Goal: Task Accomplishment & Management: Use online tool/utility

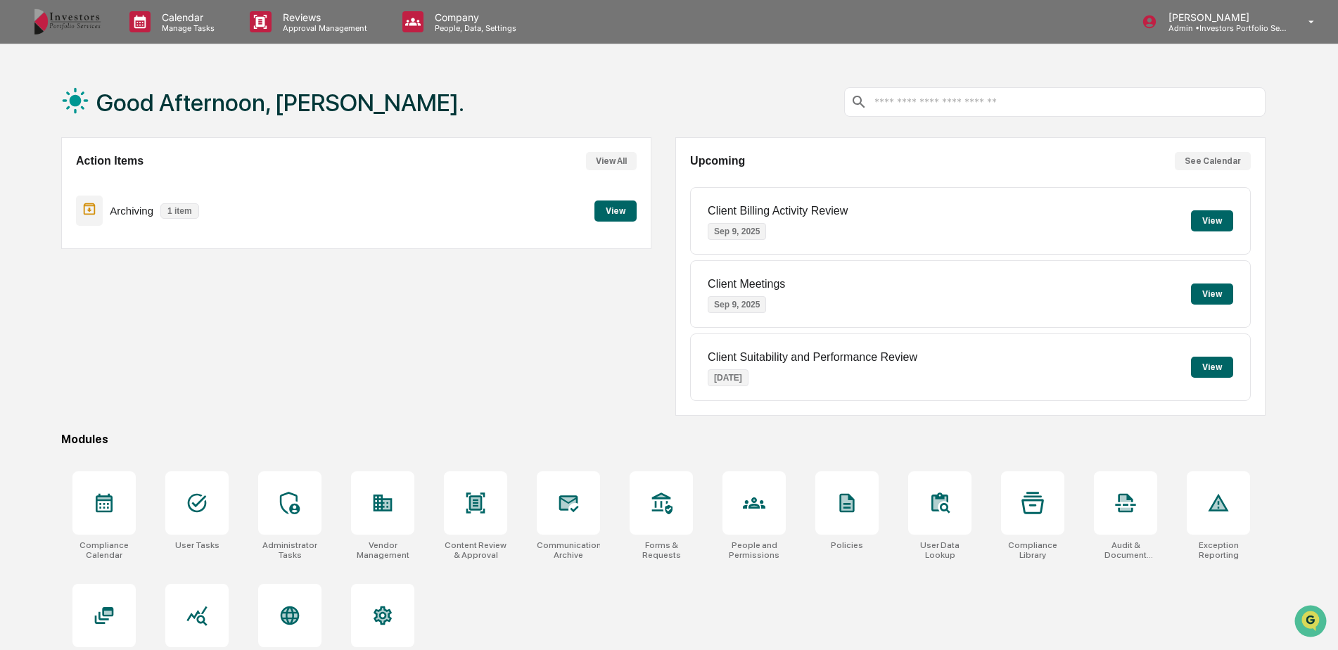
click at [625, 212] on button "View" at bounding box center [616, 211] width 42 height 21
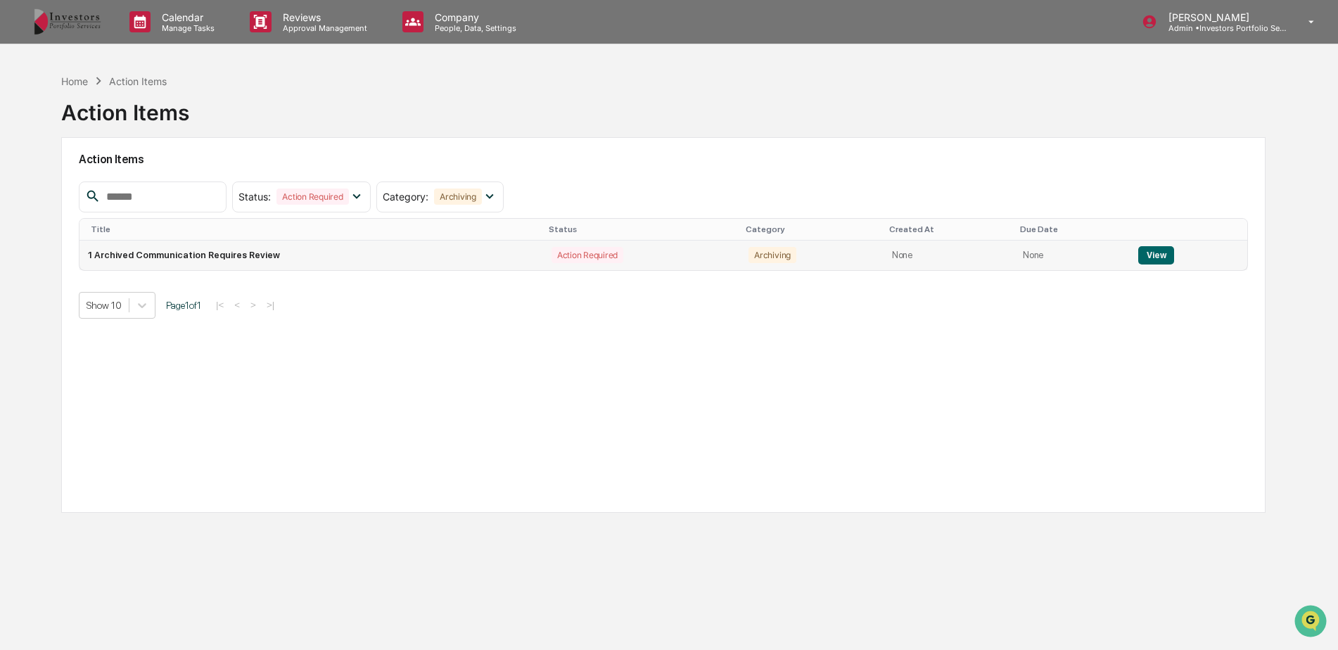
click at [1139, 250] on button "View" at bounding box center [1156, 255] width 36 height 18
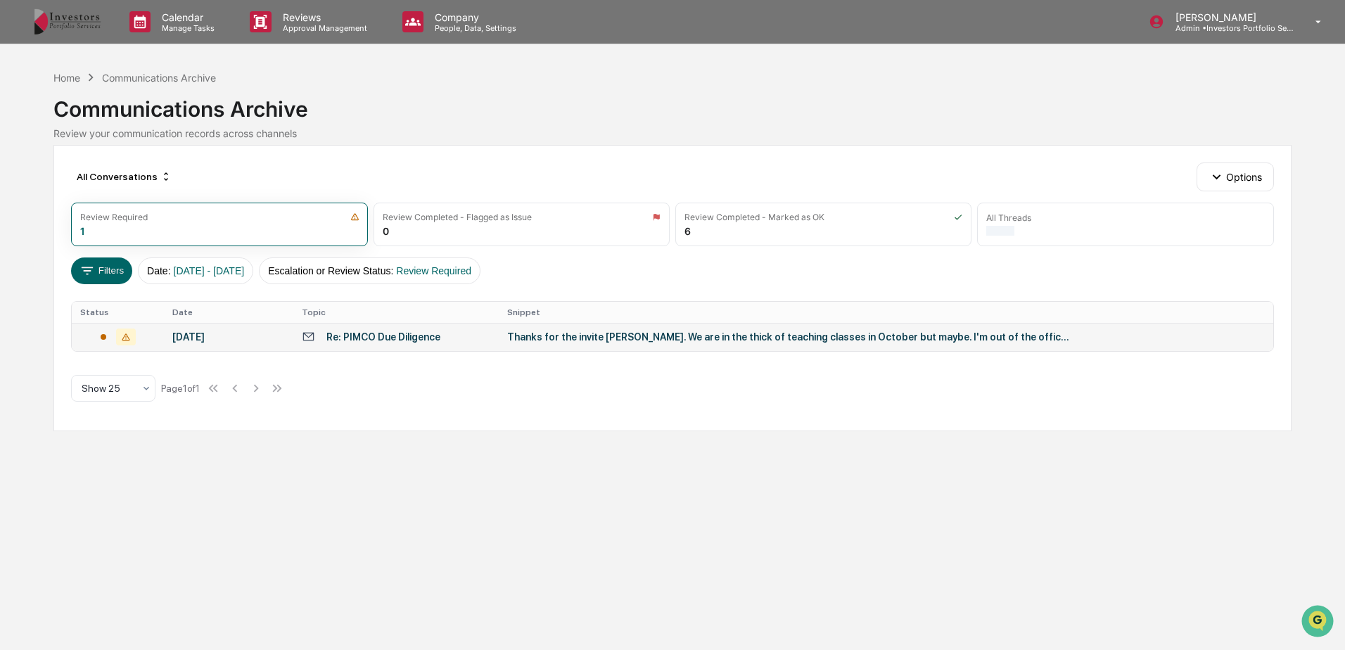
click at [394, 341] on div "Re: PIMCO Due Diligence" at bounding box center [383, 336] width 114 height 11
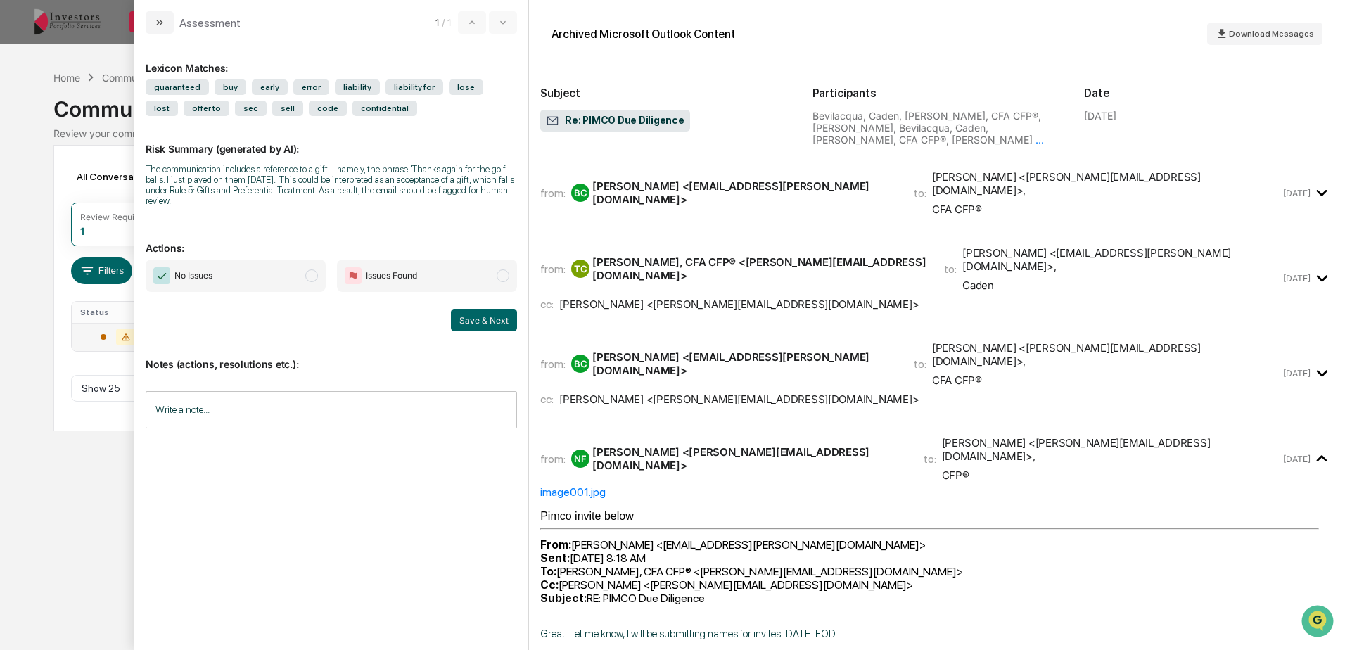
click at [300, 277] on span "No Issues" at bounding box center [236, 276] width 180 height 32
click at [499, 315] on button "Save & Next" at bounding box center [484, 320] width 66 height 23
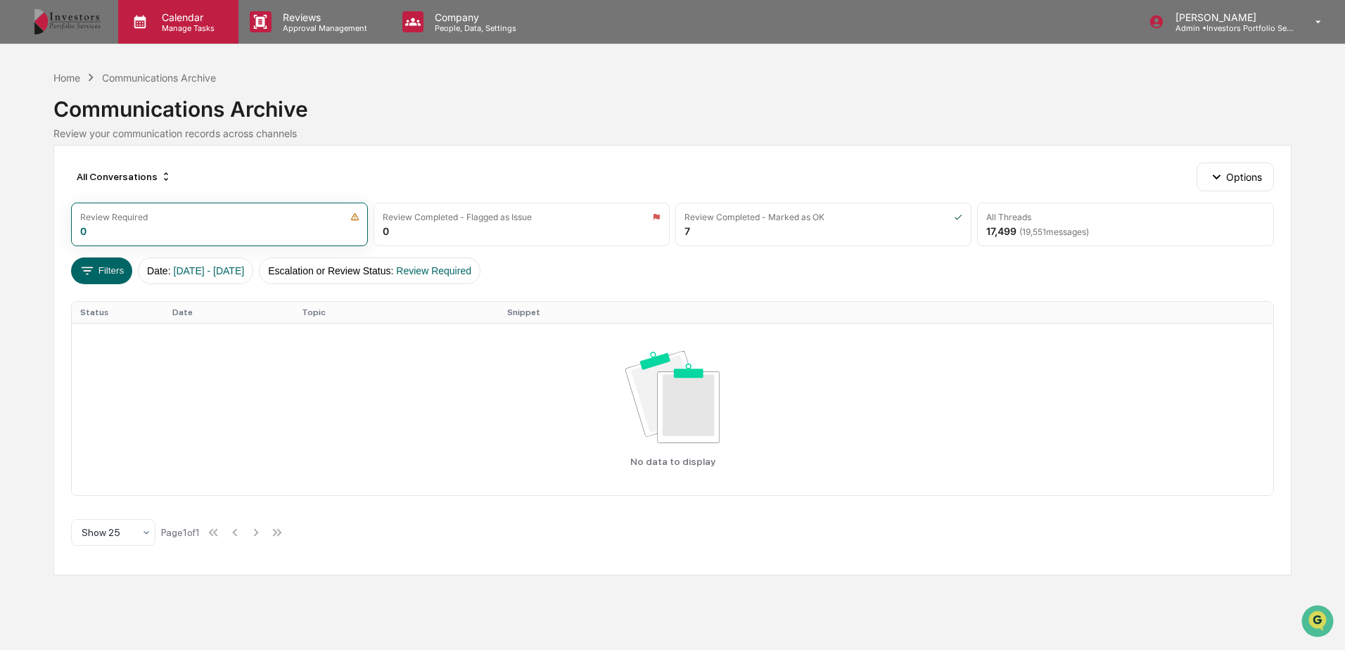
click at [191, 20] on p "Calendar" at bounding box center [186, 17] width 71 height 12
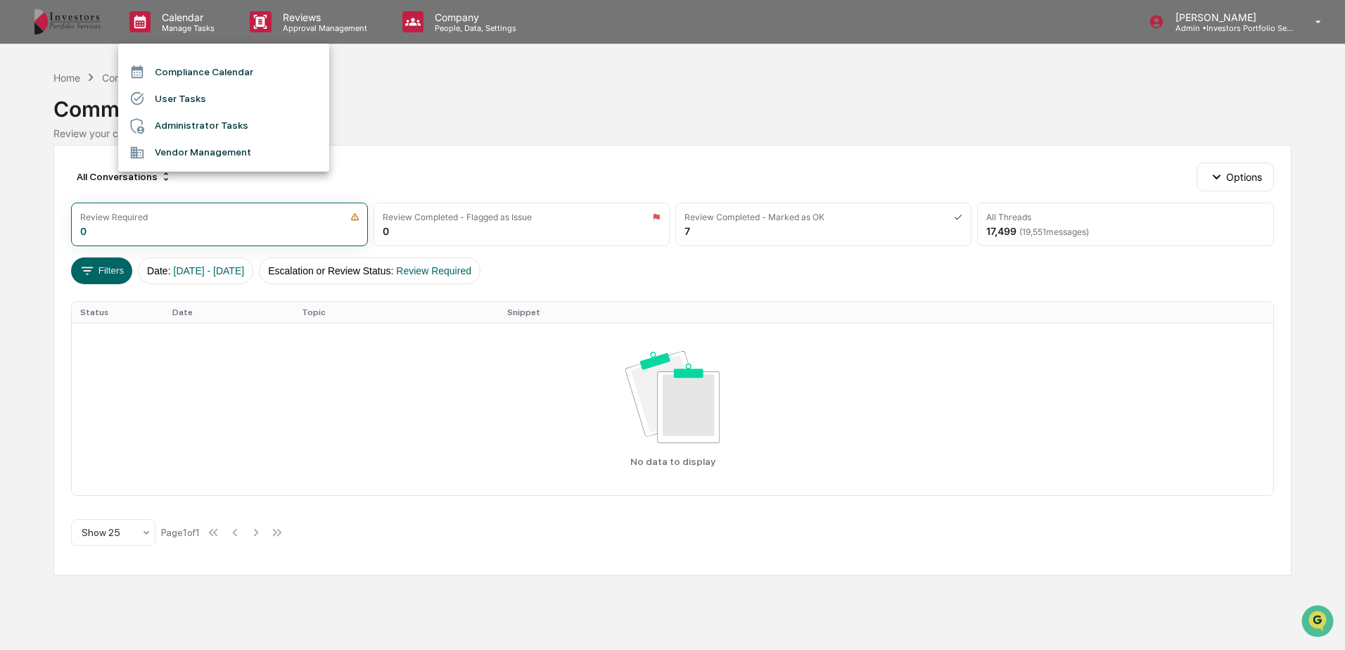
click at [182, 71] on li "Compliance Calendar" at bounding box center [223, 71] width 211 height 27
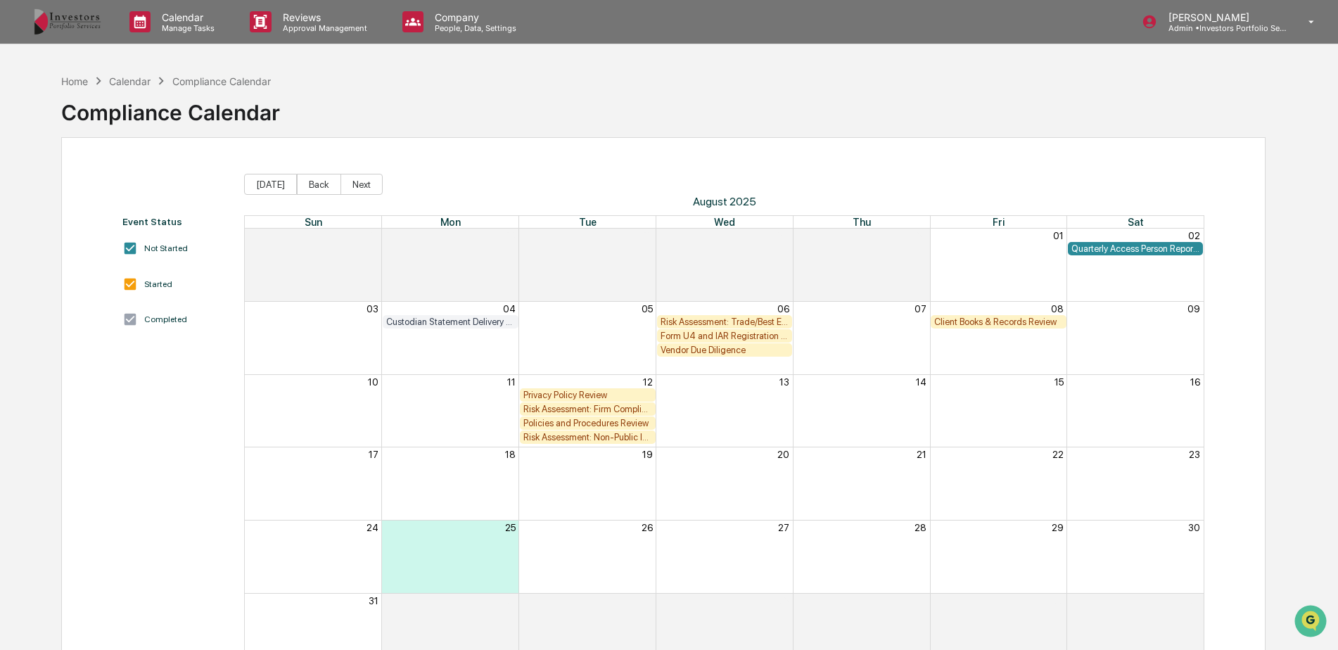
click at [718, 320] on div "Risk Assessment: Trade/Best Execution" at bounding box center [725, 322] width 129 height 11
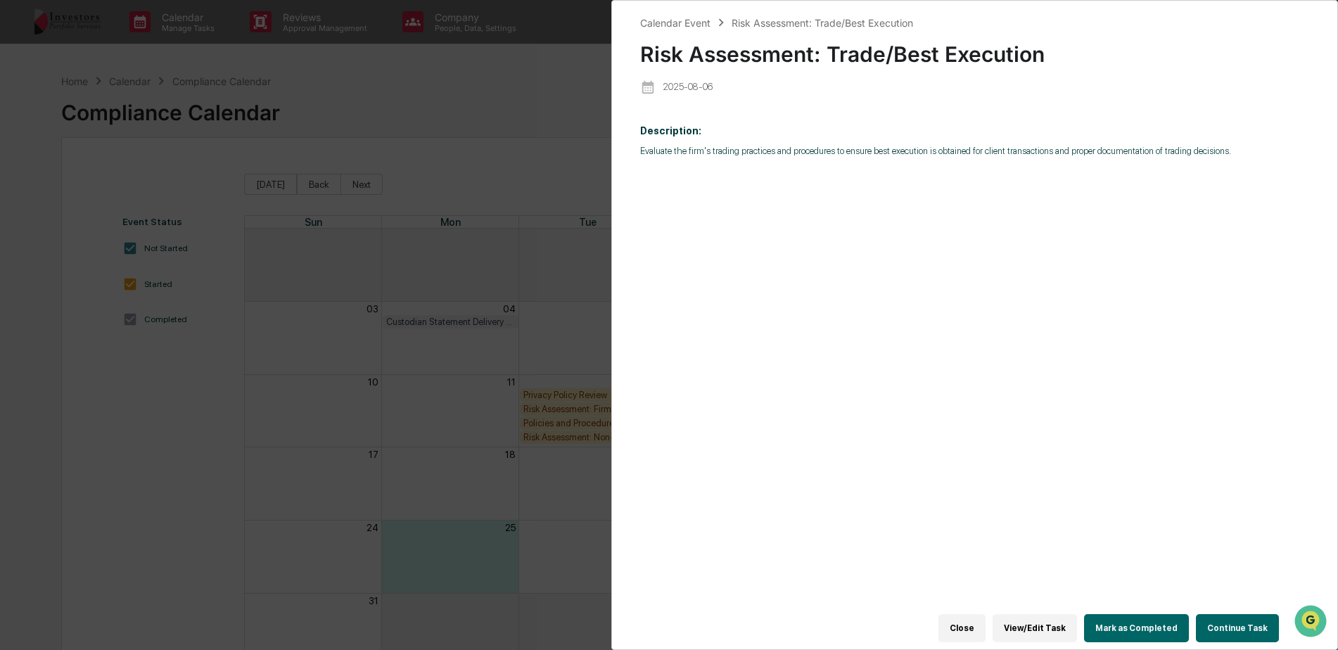
click at [1257, 628] on button "Continue Task" at bounding box center [1237, 628] width 83 height 28
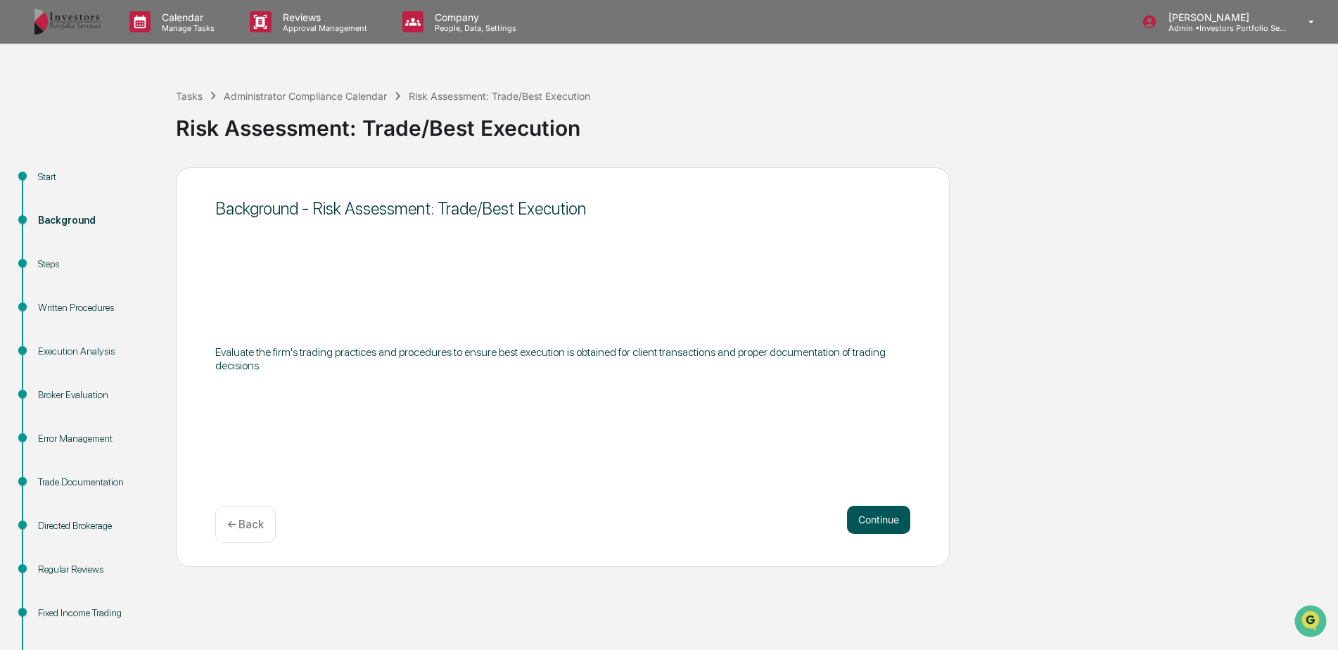
click at [881, 528] on button "Continue" at bounding box center [878, 520] width 63 height 28
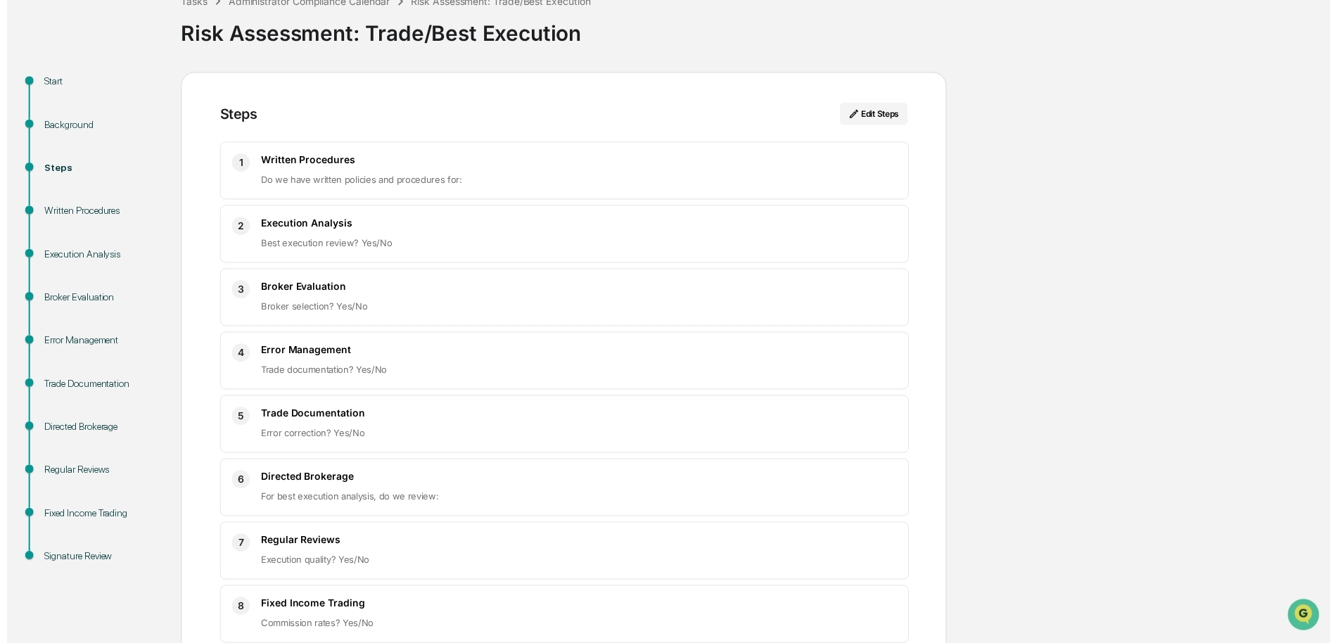
scroll to position [169, 0]
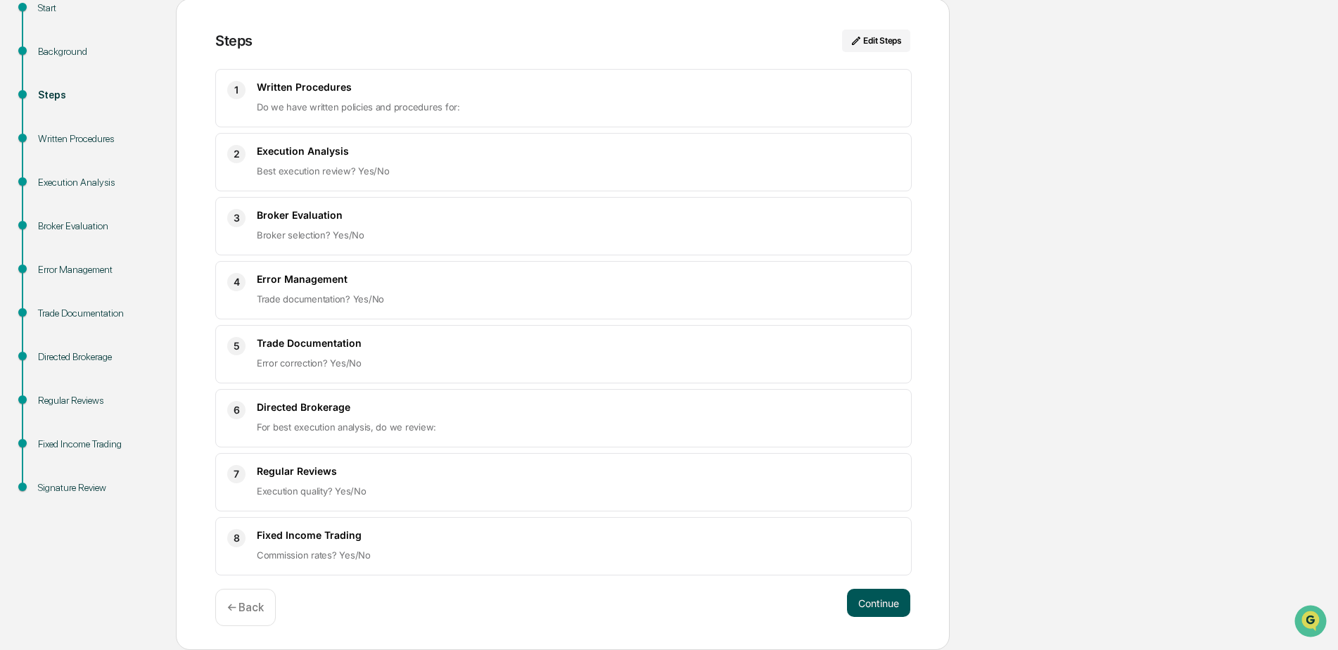
click at [863, 602] on button "Continue" at bounding box center [878, 603] width 63 height 28
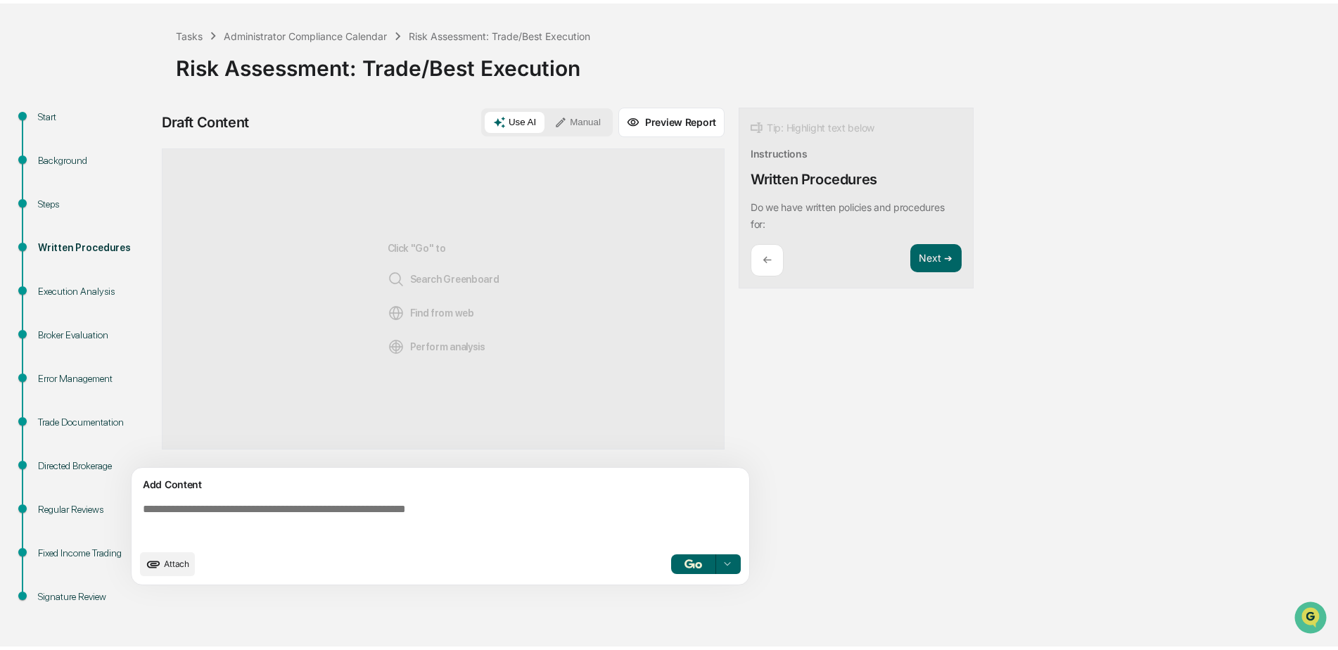
scroll to position [56, 0]
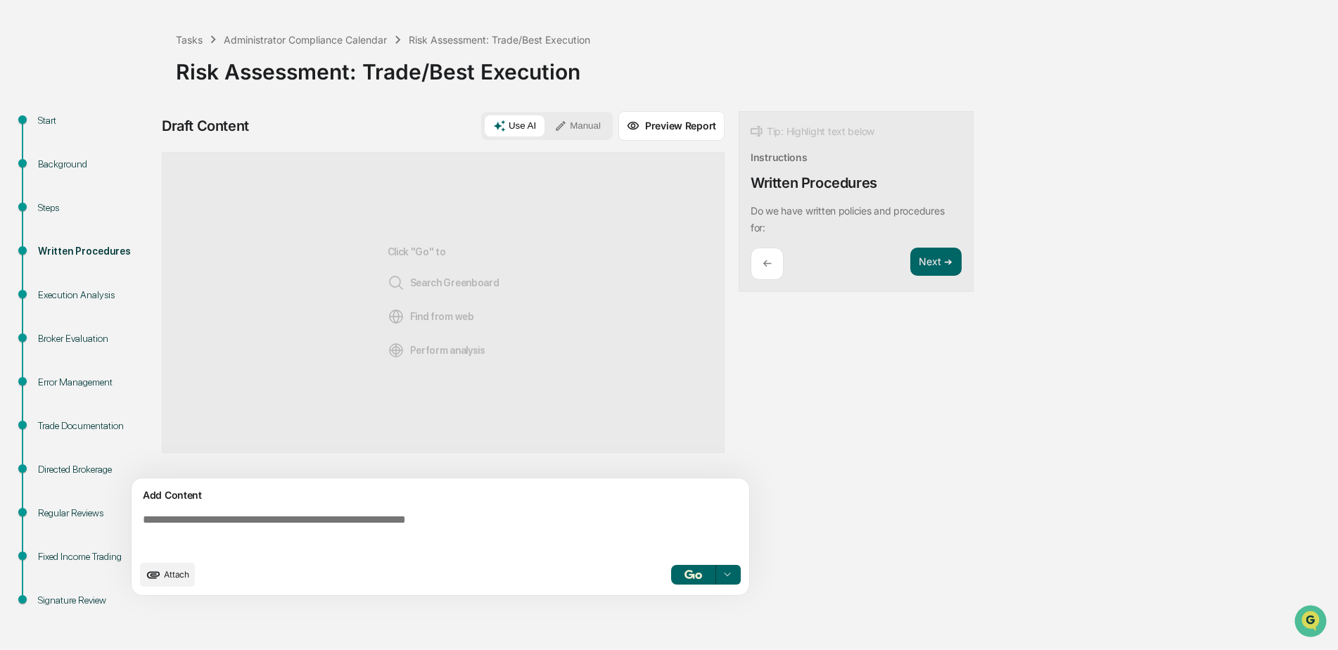
click at [402, 523] on textarea at bounding box center [443, 533] width 612 height 51
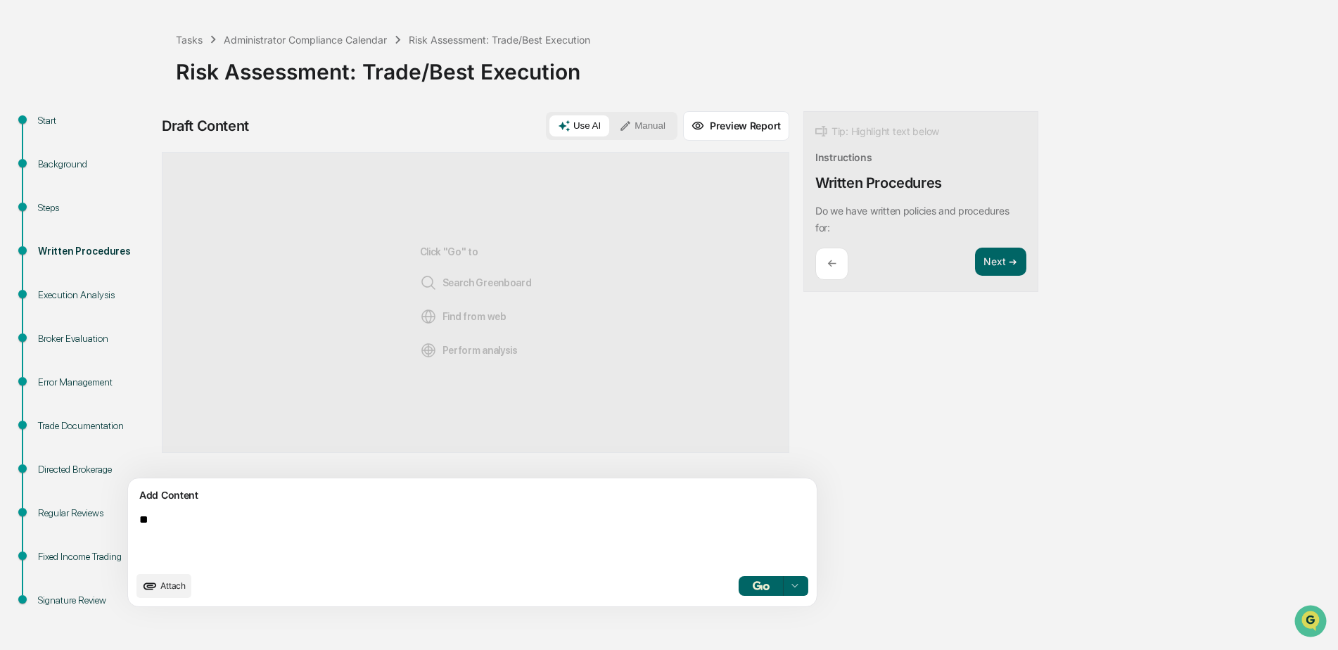
type textarea "*"
type textarea "**********"
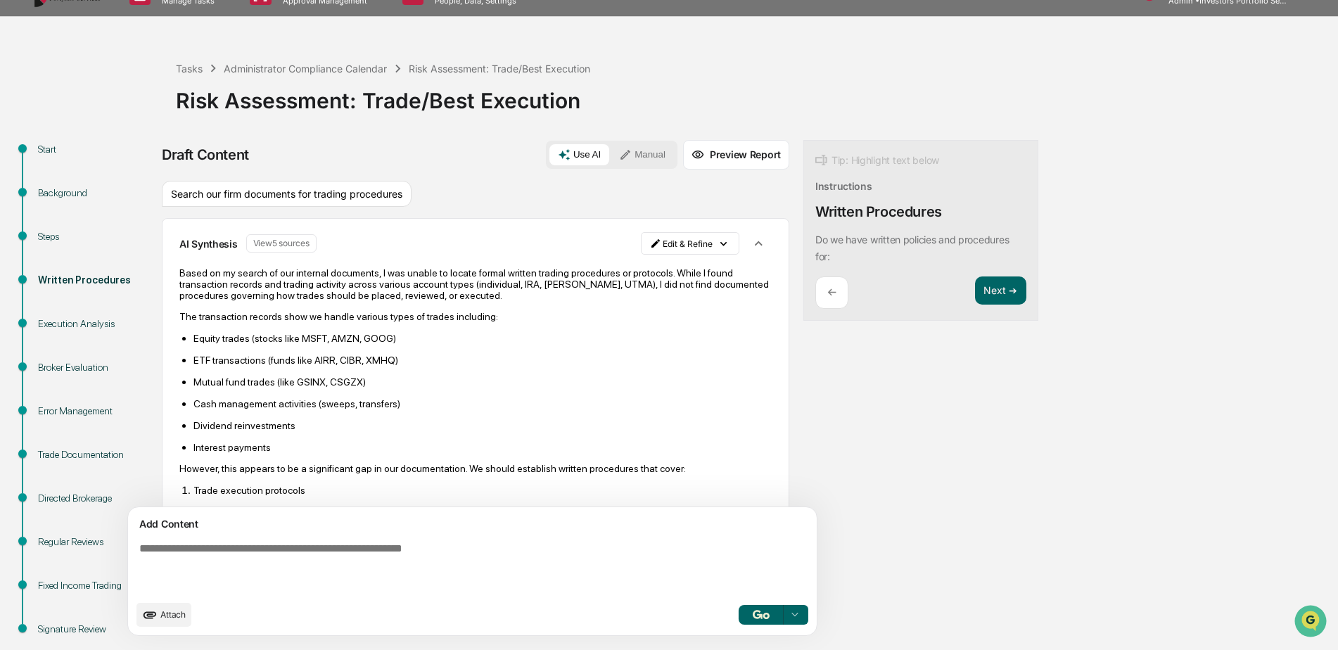
scroll to position [0, 0]
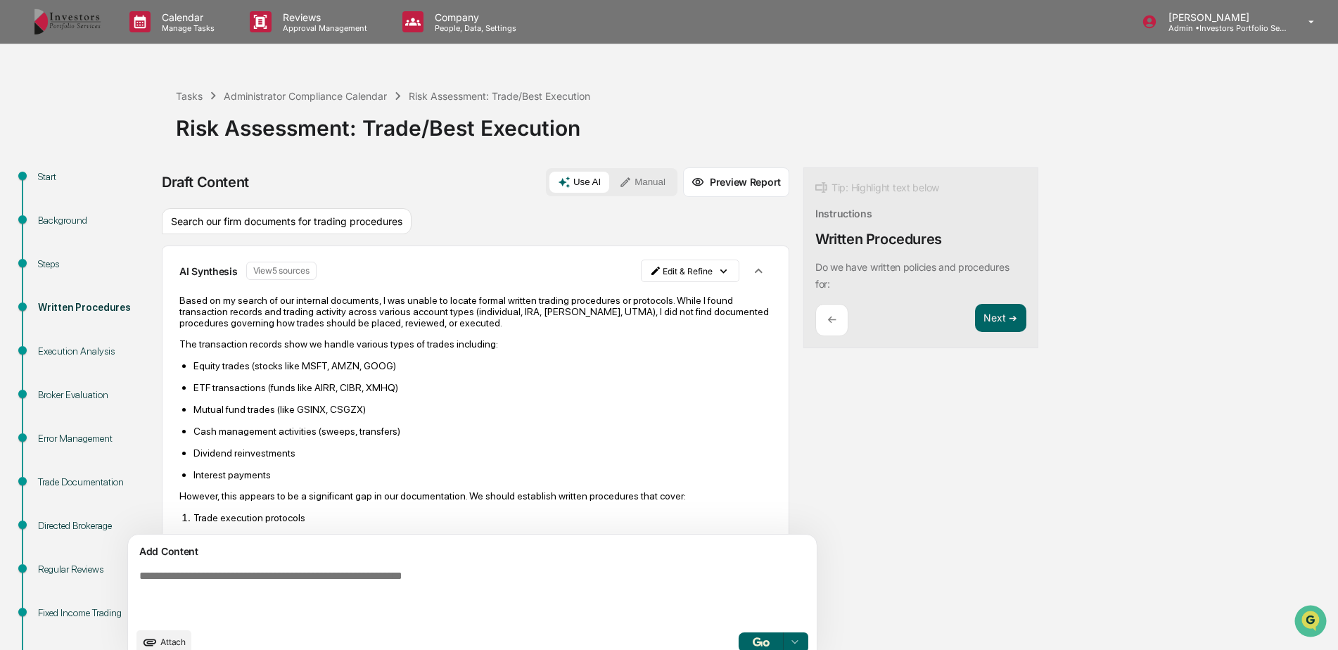
click at [827, 322] on p "←" at bounding box center [831, 319] width 9 height 13
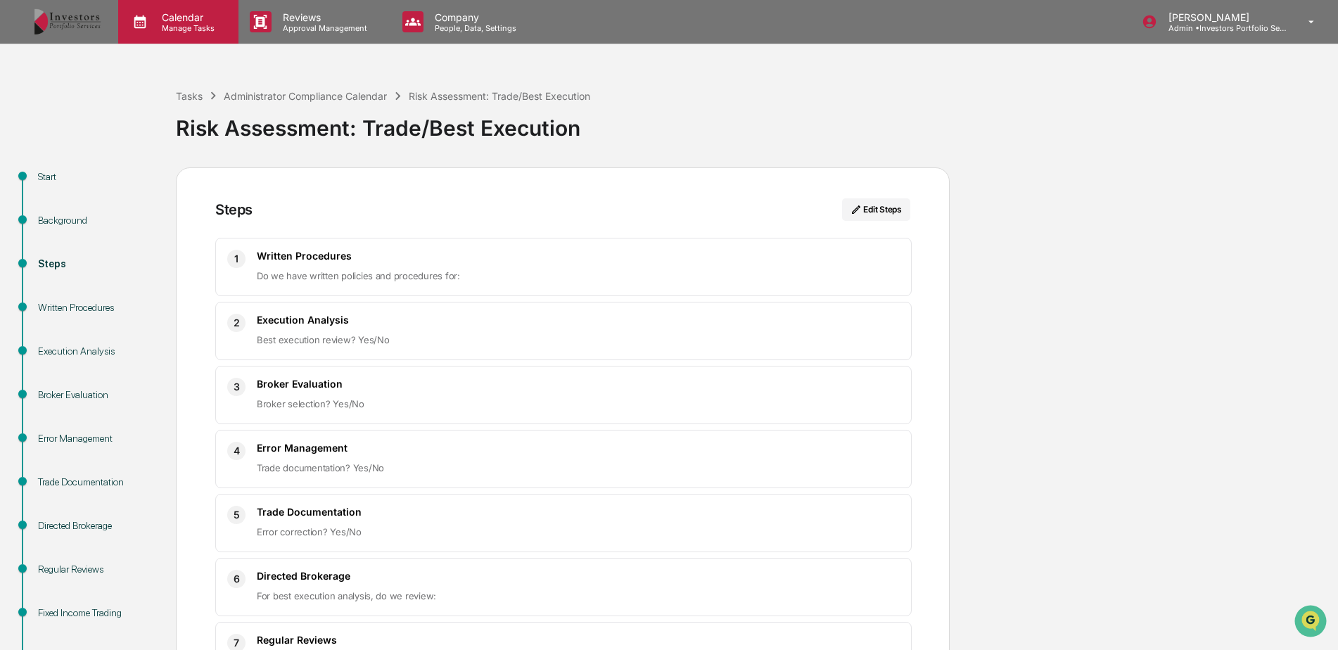
click at [215, 16] on p "Calendar" at bounding box center [186, 17] width 71 height 12
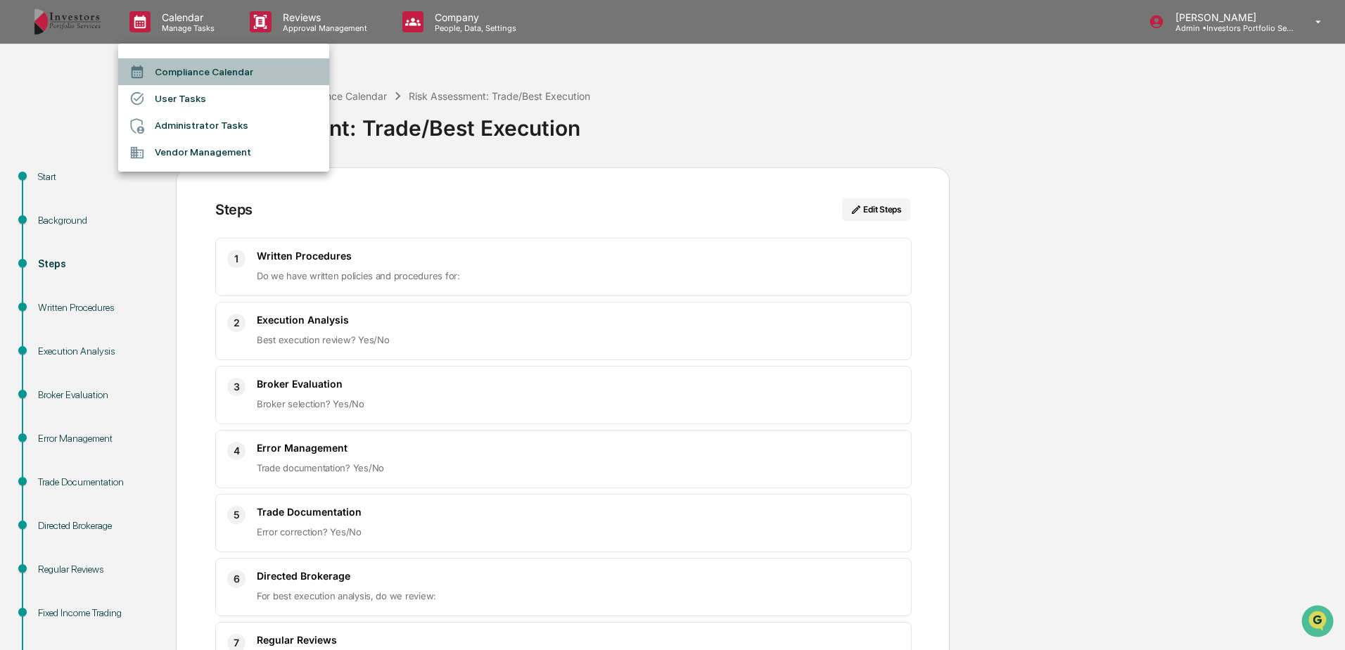
click at [193, 63] on li "Compliance Calendar" at bounding box center [223, 71] width 211 height 27
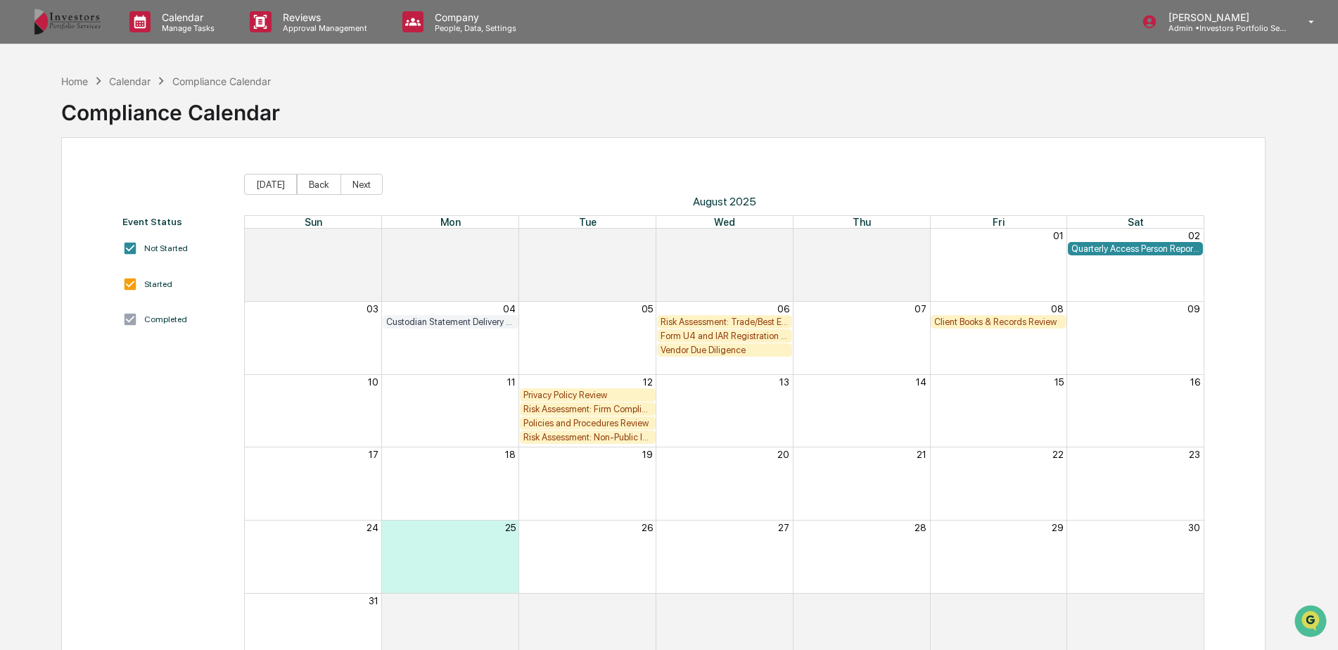
click at [758, 336] on div "Form U4 and IAR Registration Review" at bounding box center [725, 336] width 129 height 11
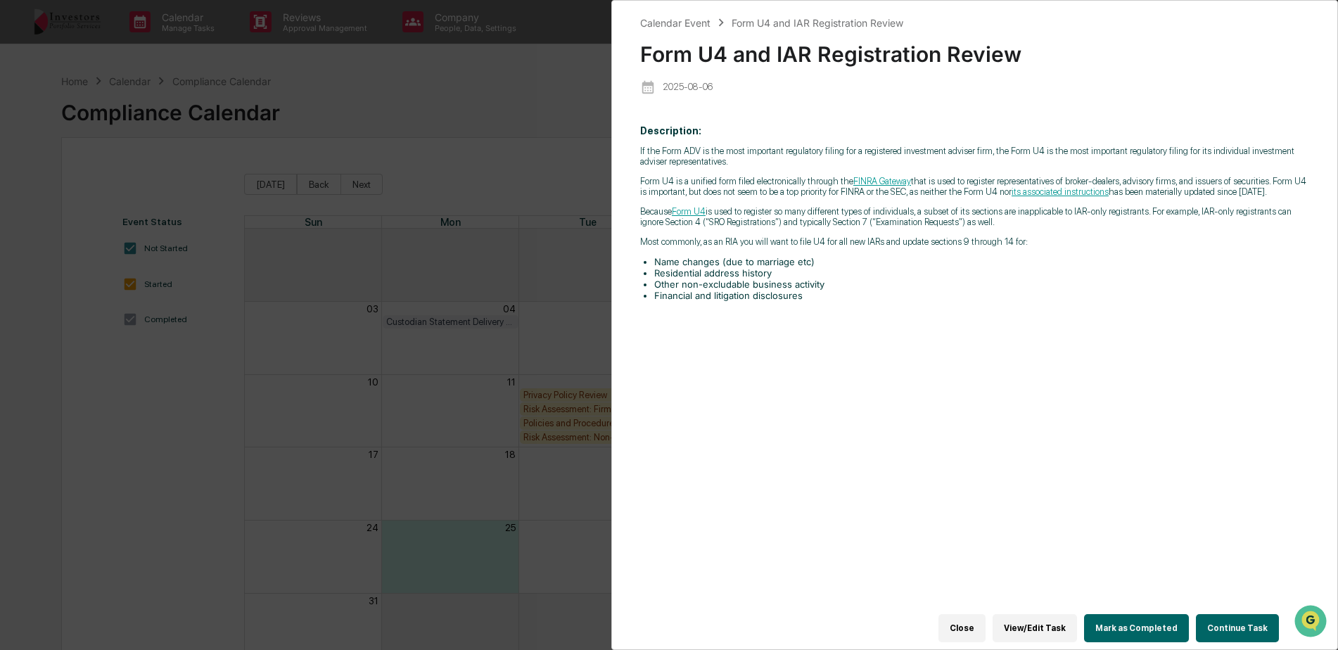
click at [1226, 618] on button "Continue Task" at bounding box center [1237, 628] width 83 height 28
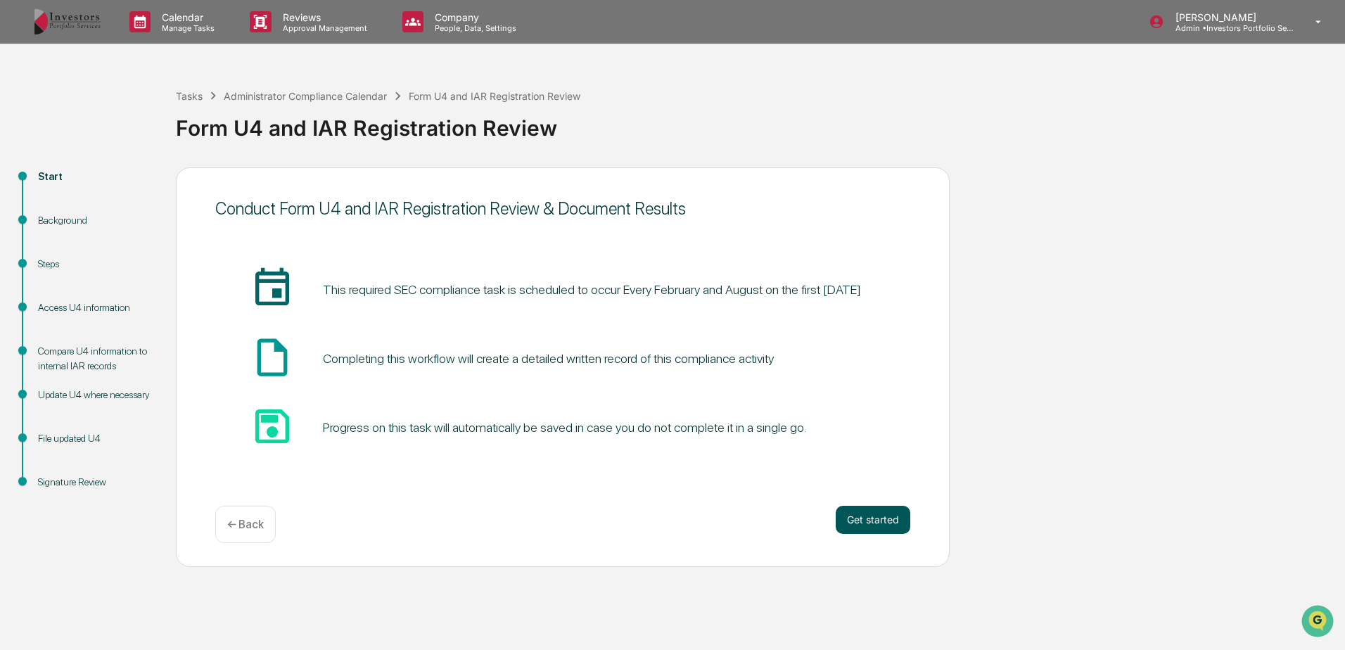
click at [866, 528] on button "Get started" at bounding box center [873, 520] width 75 height 28
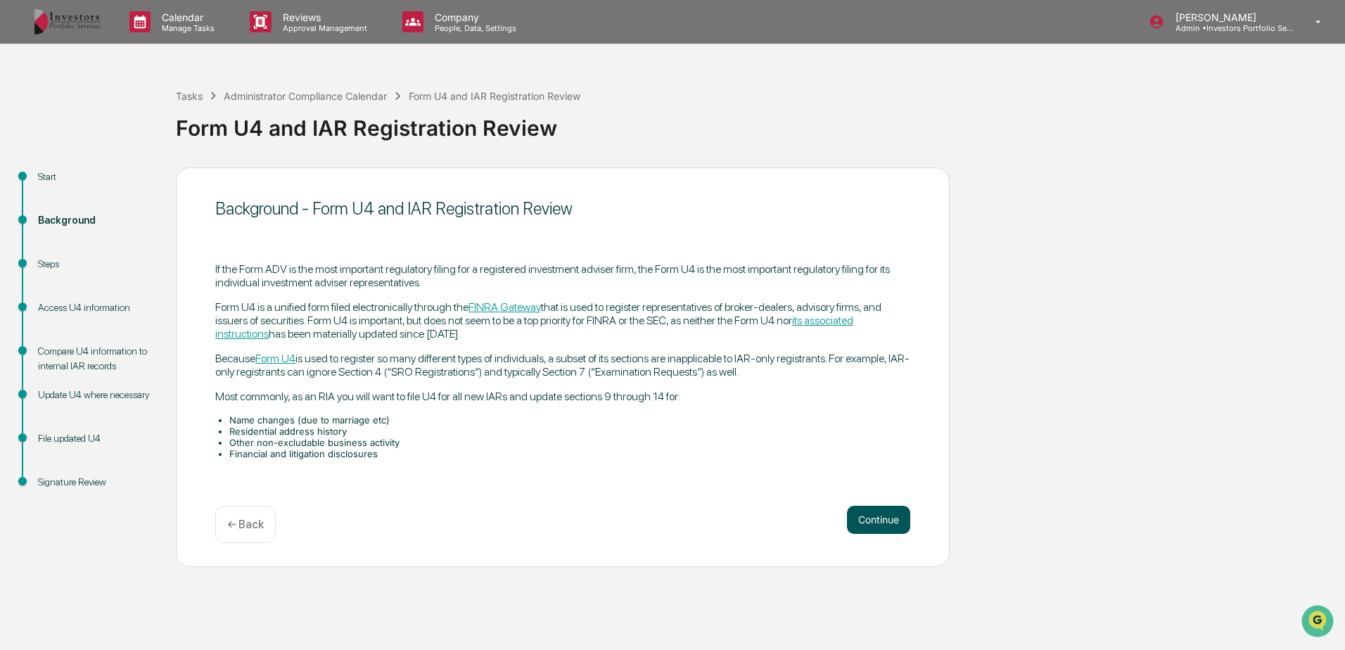
click at [865, 512] on button "Continue" at bounding box center [878, 520] width 63 height 28
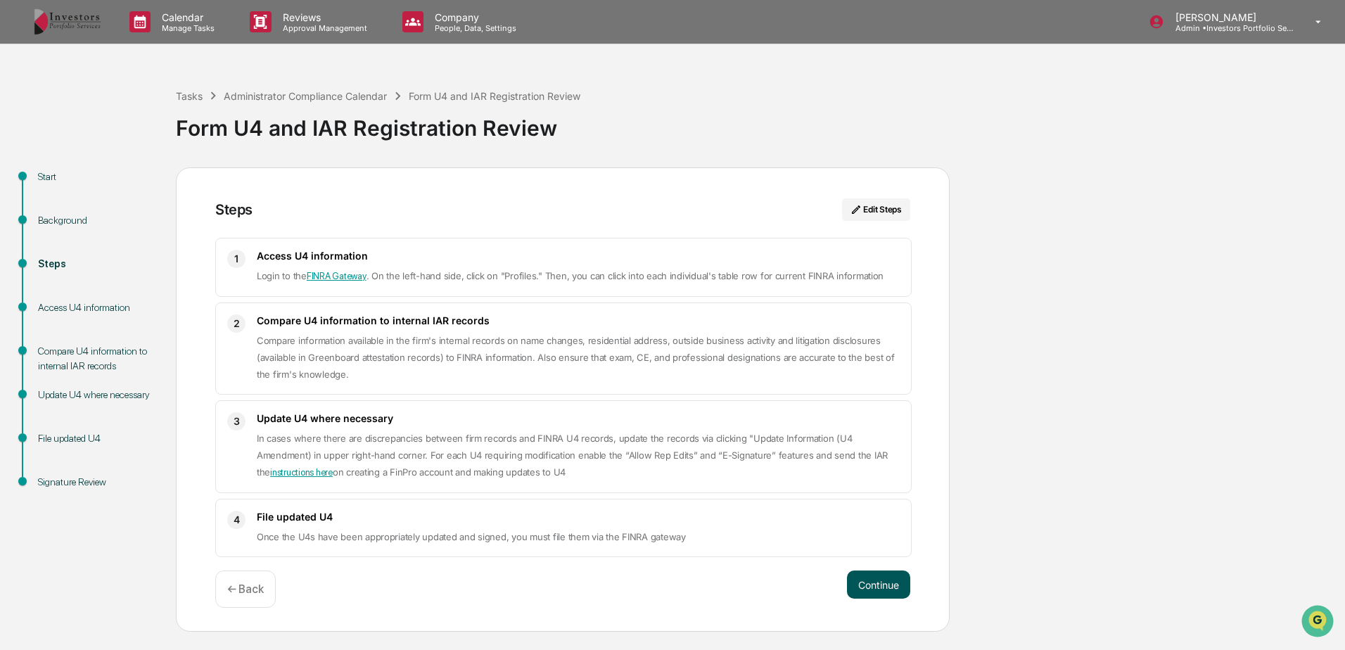
click at [886, 578] on button "Continue" at bounding box center [878, 585] width 63 height 28
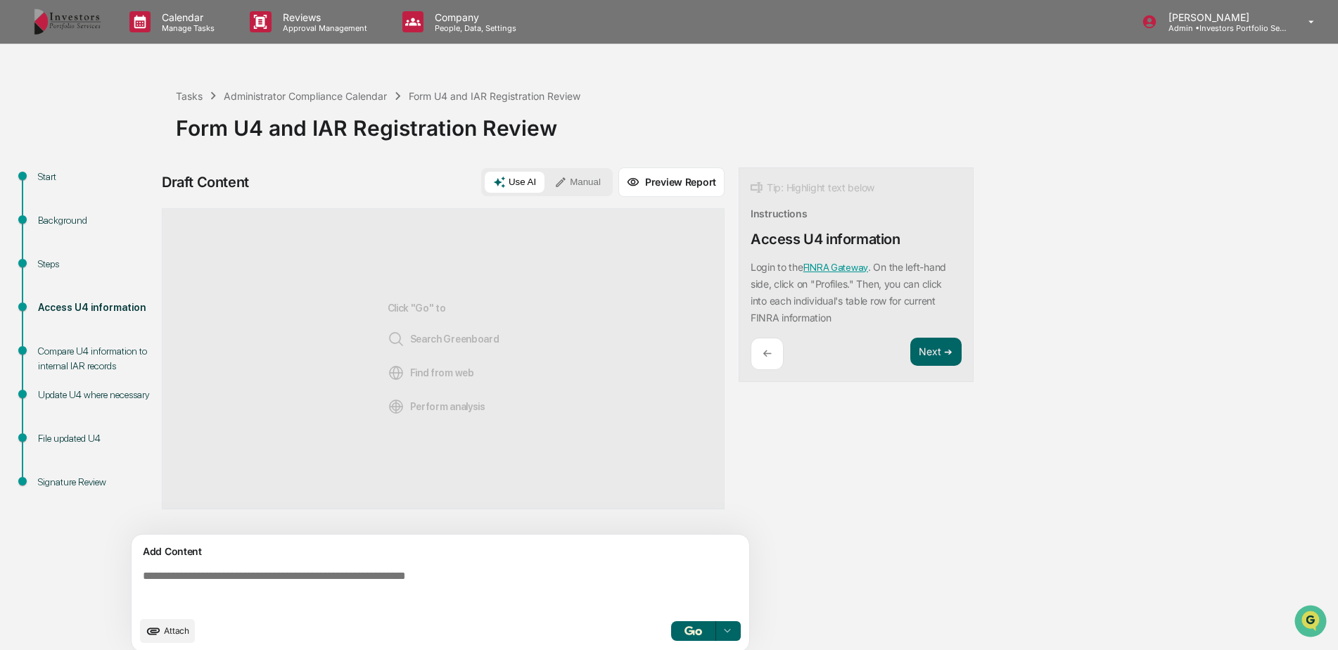
click at [837, 267] on link "FINRA Gateway" at bounding box center [835, 267] width 65 height 11
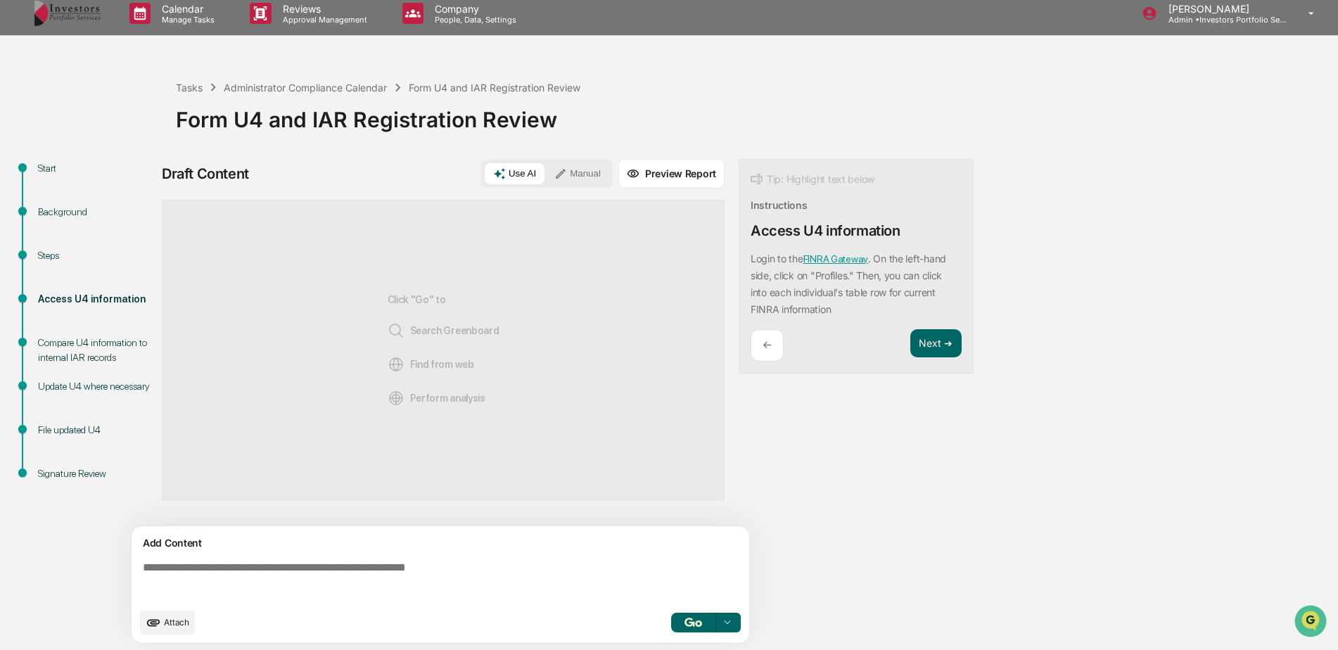
scroll to position [11, 0]
